Goal: Information Seeking & Learning: Find specific fact

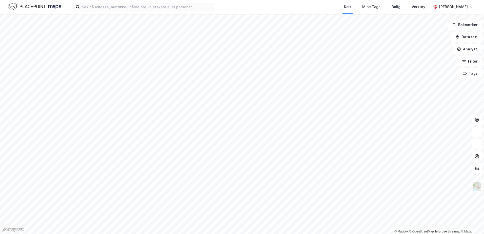
click at [109, 13] on div "Kart Mine Tags Bolig Verktøy [PERSON_NAME]" at bounding box center [242, 7] width 484 height 14
click at [109, 8] on input at bounding box center [147, 7] width 135 height 8
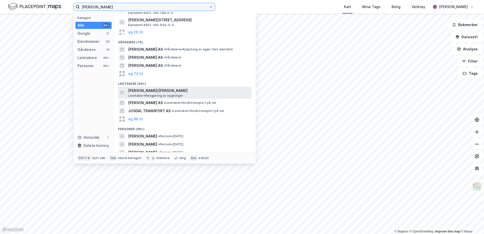
scroll to position [100, 0]
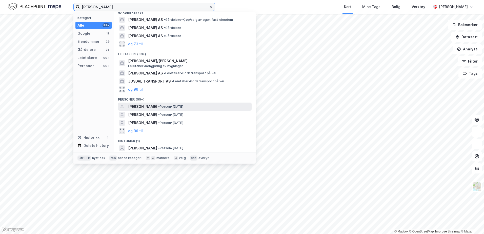
type input "[PERSON_NAME]"
click at [151, 104] on span "[PERSON_NAME]" at bounding box center [142, 106] width 29 height 6
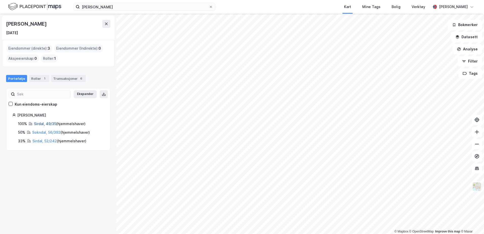
click at [43, 122] on link "Sirdal, 49/35" at bounding box center [45, 123] width 22 height 4
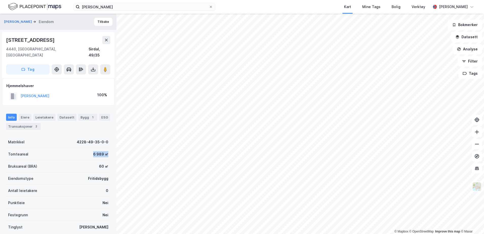
drag, startPoint x: 88, startPoint y: 149, endPoint x: 107, endPoint y: 149, distance: 19.2
click at [107, 149] on div "JOSDAL JOACHIM Eiendom Tilbake [STREET_ADDRESS], [GEOGRAPHIC_DATA] [GEOGRAPHIC_…" at bounding box center [58, 124] width 116 height 220
click at [83, 148] on div "Tomteareal 6 989 ㎡" at bounding box center [58, 154] width 104 height 12
